Goal: Transaction & Acquisition: Purchase product/service

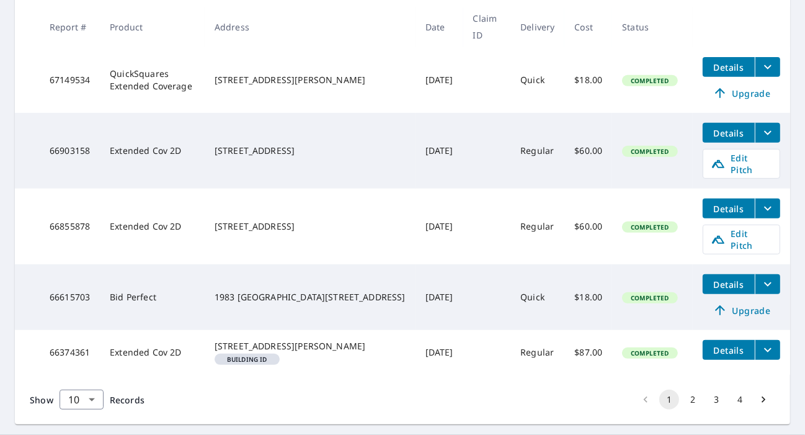
scroll to position [455, 0]
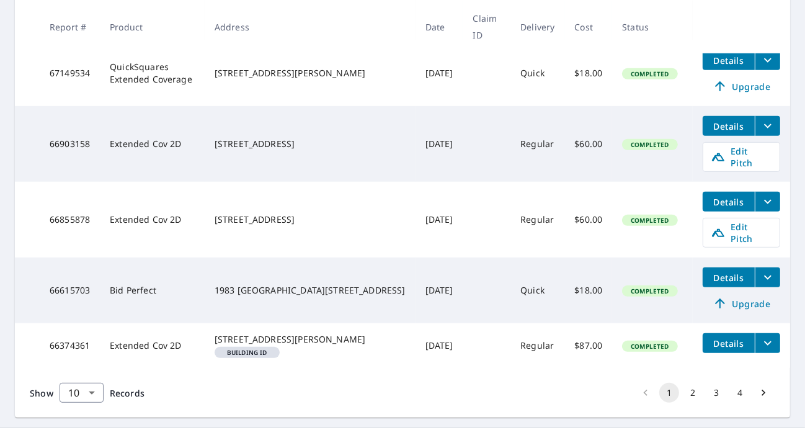
click at [280, 290] on div "1983 North 2125 West Clinton, UT 84015" at bounding box center [310, 290] width 191 height 12
click at [734, 278] on span "Details" at bounding box center [728, 278] width 37 height 12
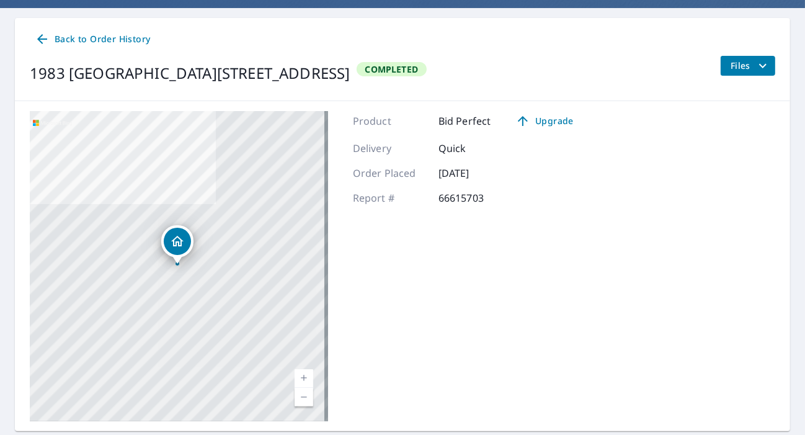
scroll to position [107, 0]
click at [755, 65] on icon "filesDropdownBtn-66615703" at bounding box center [762, 65] width 15 height 15
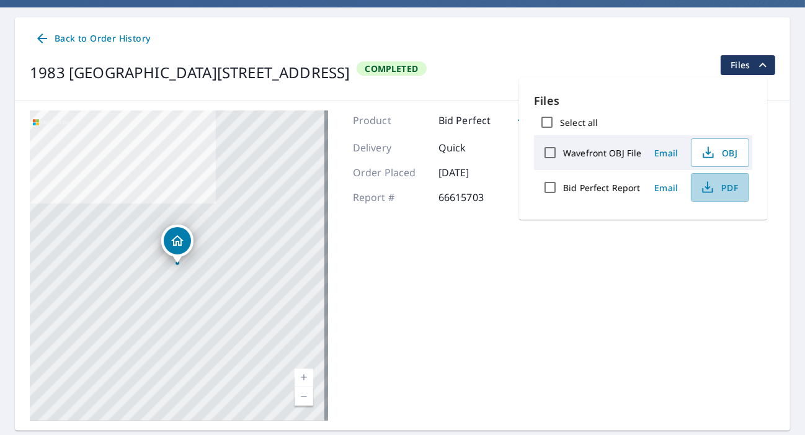
click at [724, 187] on span "PDF" at bounding box center [719, 187] width 40 height 15
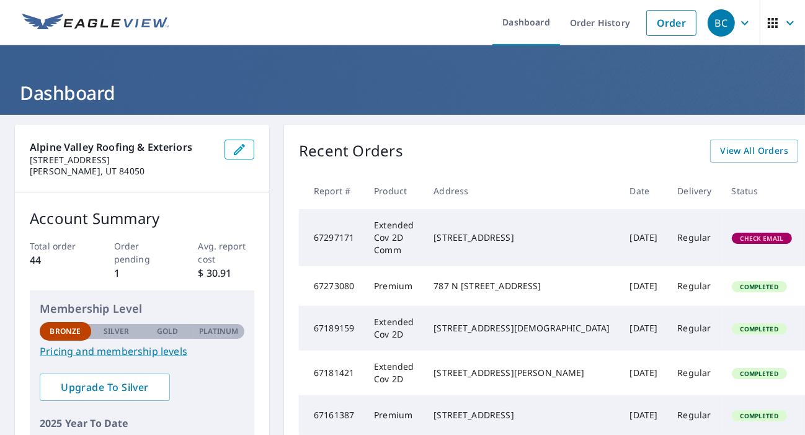
click at [665, 27] on link "Order" at bounding box center [671, 23] width 50 height 26
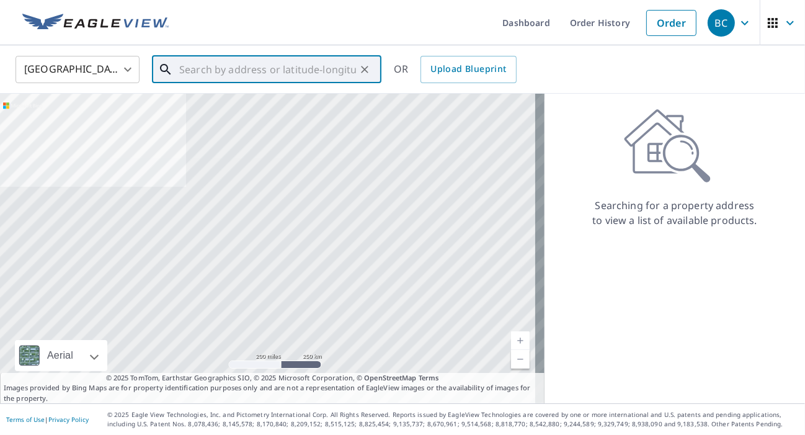
click at [197, 66] on input "text" at bounding box center [267, 69] width 177 height 35
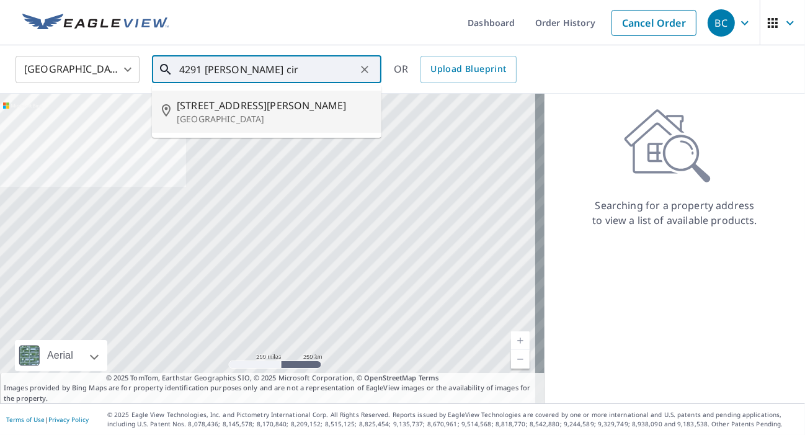
click at [199, 116] on p "[GEOGRAPHIC_DATA]" at bounding box center [274, 119] width 195 height 12
type input "[STREET_ADDRESS][PERSON_NAME]"
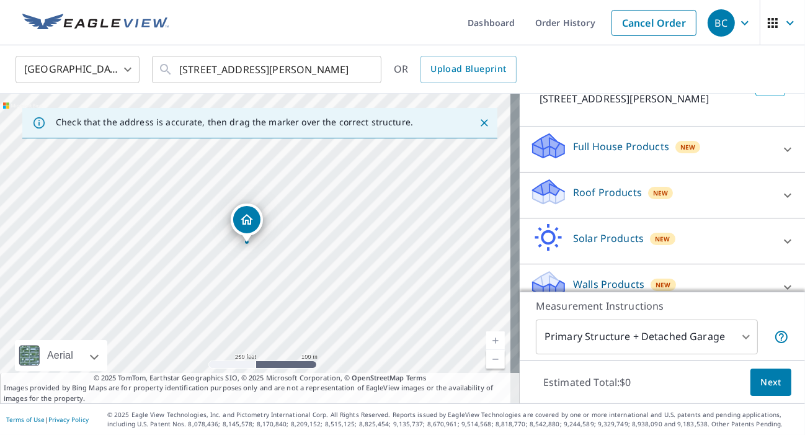
scroll to position [87, 0]
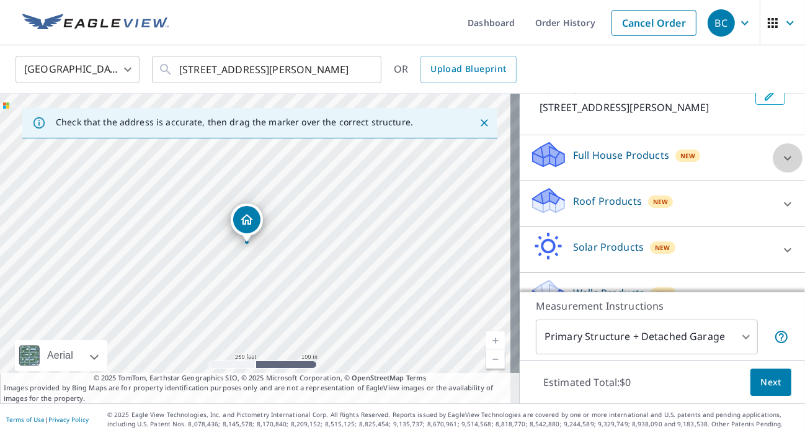
click at [780, 156] on icon at bounding box center [787, 158] width 15 height 15
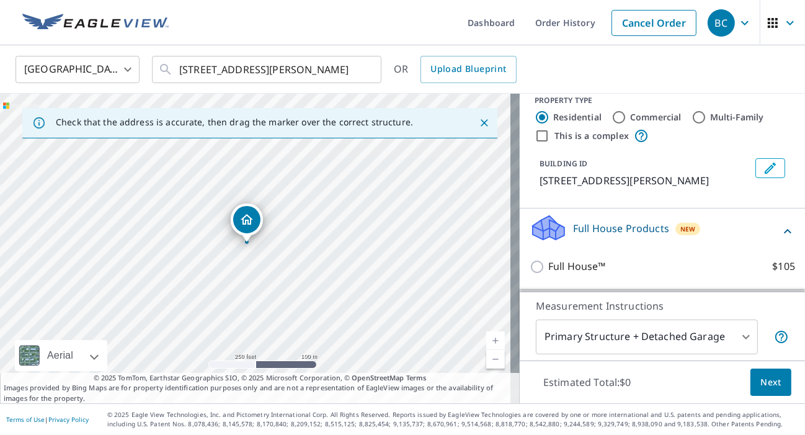
scroll to position [14, 0]
click at [780, 226] on icon at bounding box center [787, 230] width 15 height 15
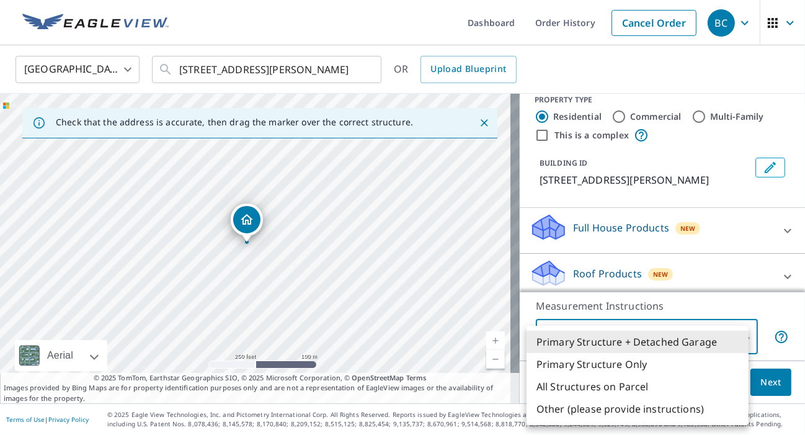
click at [736, 337] on body "BC BC Dashboard Order History Cancel Order [DEMOGRAPHIC_DATA][GEOGRAPHIC_DATA] …" at bounding box center [402, 217] width 805 height 435
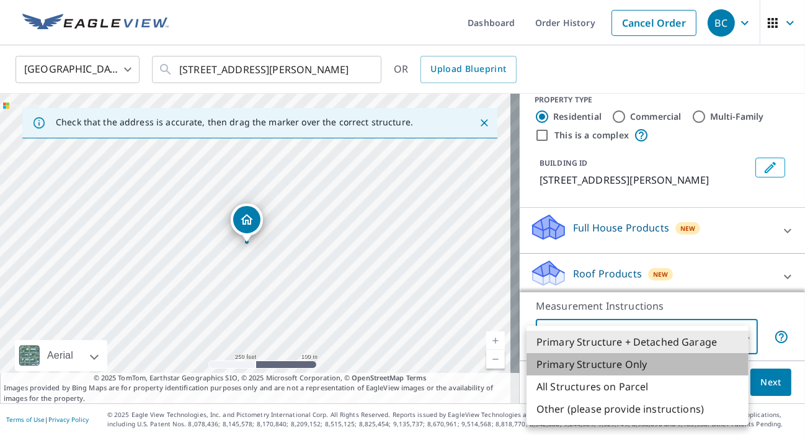
click at [598, 367] on li "Primary Structure Only" at bounding box center [638, 364] width 222 height 22
type input "2"
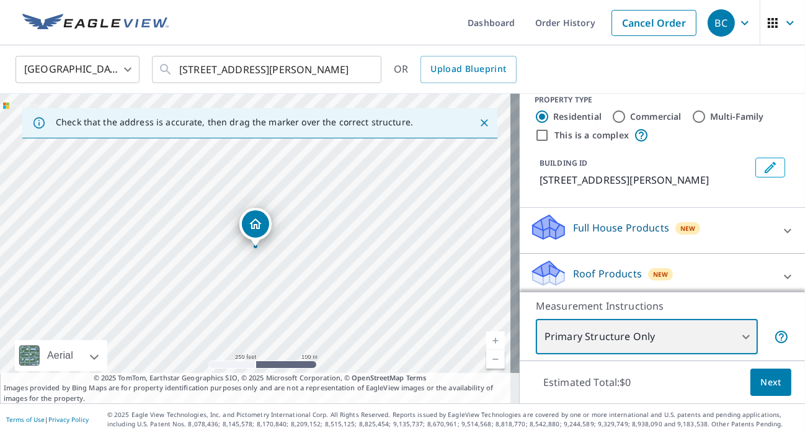
scroll to position [113, 0]
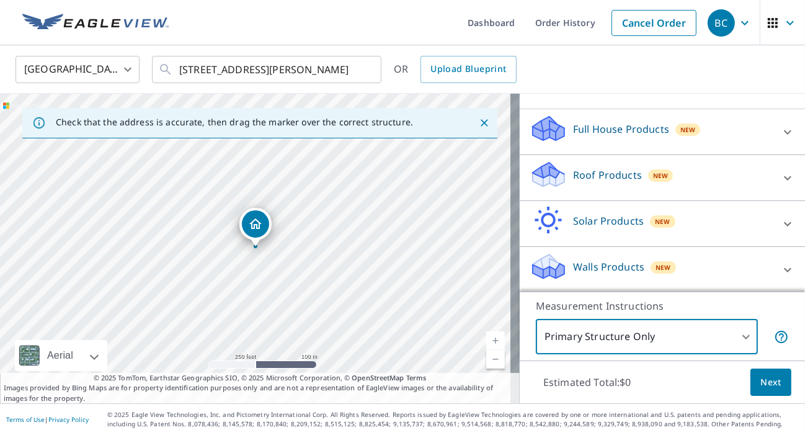
click at [760, 388] on span "Next" at bounding box center [770, 383] width 21 height 16
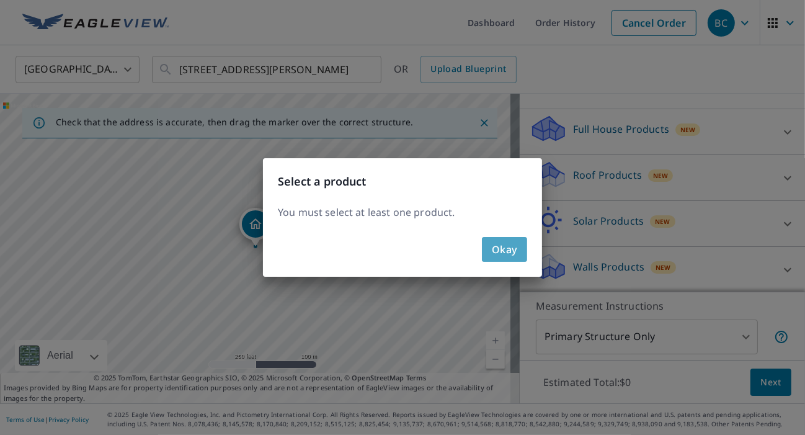
click at [510, 249] on span "Okay" at bounding box center [504, 249] width 25 height 17
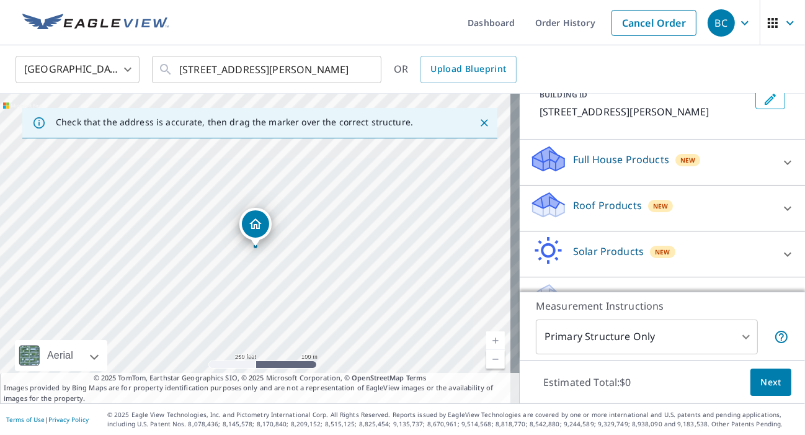
scroll to position [83, 0]
click at [780, 206] on icon at bounding box center [787, 207] width 15 height 15
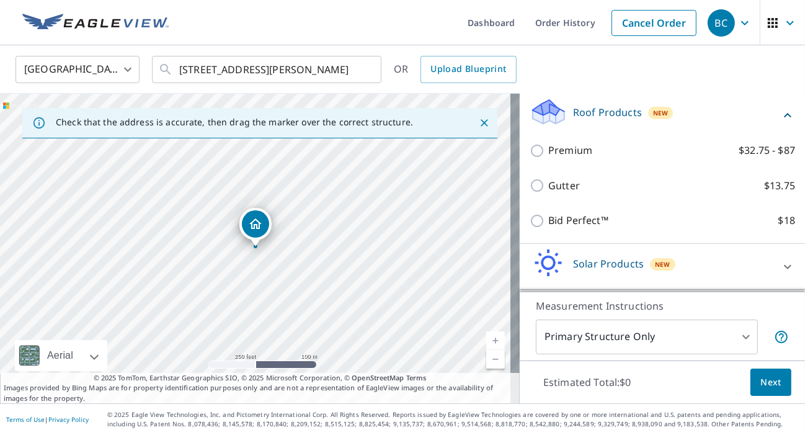
scroll to position [177, 0]
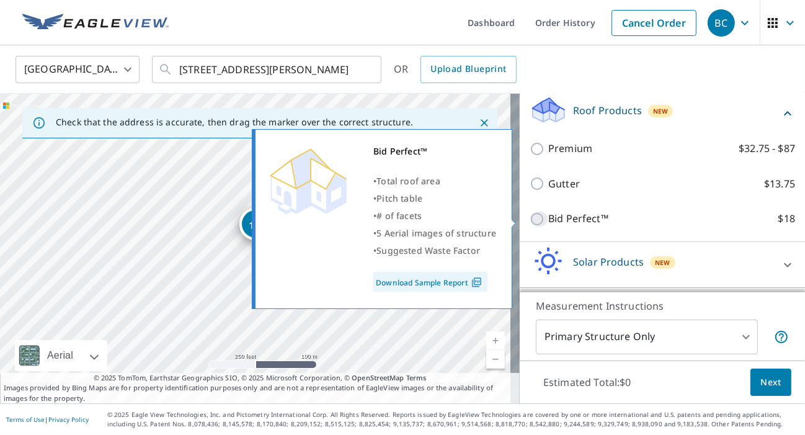
click at [530, 216] on input "Bid Perfect™ $18" at bounding box center [539, 218] width 19 height 15
checkbox input "true"
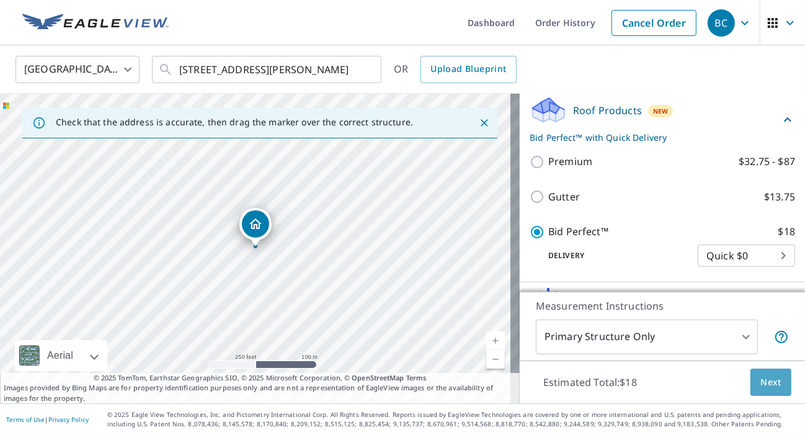
click at [760, 379] on span "Next" at bounding box center [770, 383] width 21 height 16
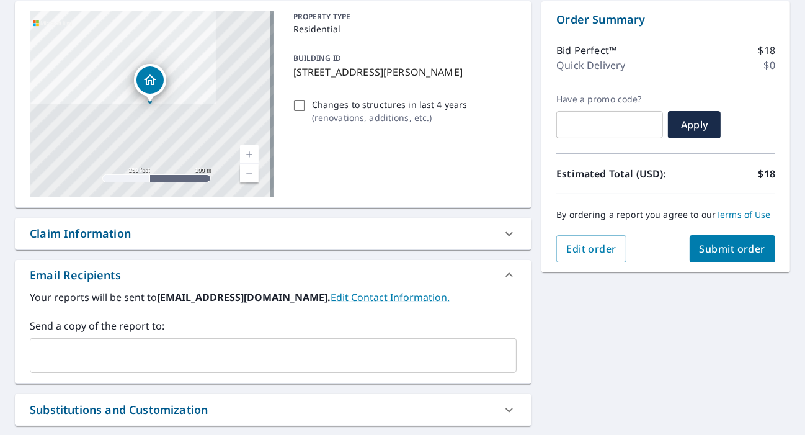
scroll to position [124, 0]
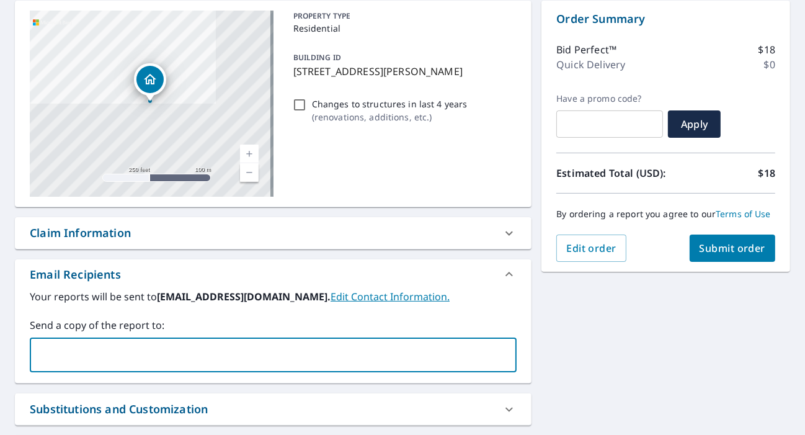
click at [40, 357] on input "text" at bounding box center [263, 355] width 457 height 24
type input "[EMAIL_ADDRESS][DOMAIN_NAME]"
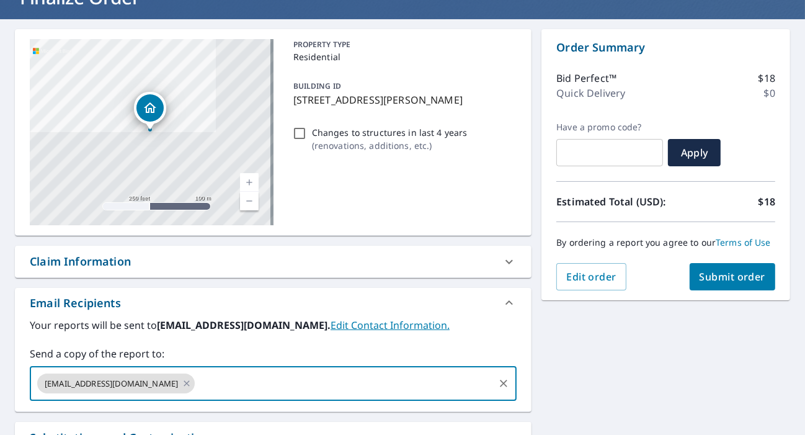
scroll to position [96, 0]
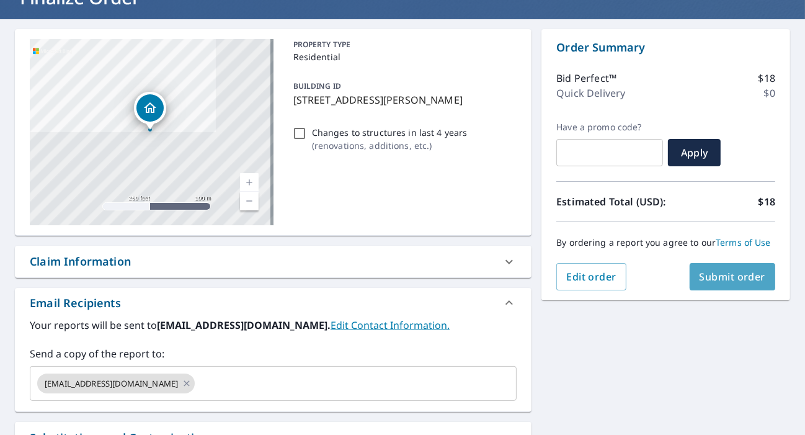
click at [722, 283] on span "Submit order" at bounding box center [733, 277] width 66 height 14
